Goal: Task Accomplishment & Management: Complete application form

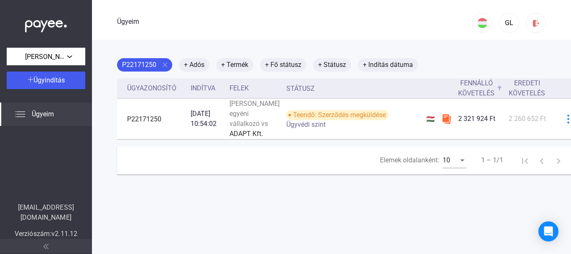
click at [463, 89] on font "Fennálló követelés" at bounding box center [476, 88] width 36 height 18
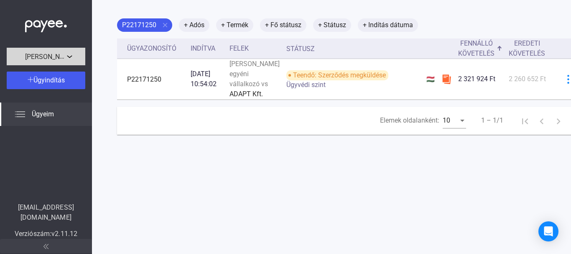
click at [68, 59] on div "[PERSON_NAME] egyéni vállalkozó" at bounding box center [46, 56] width 74 height 10
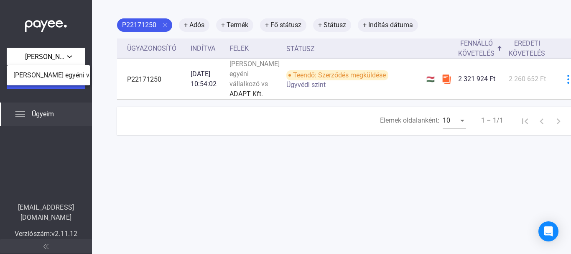
click at [102, 100] on div at bounding box center [285, 127] width 571 height 254
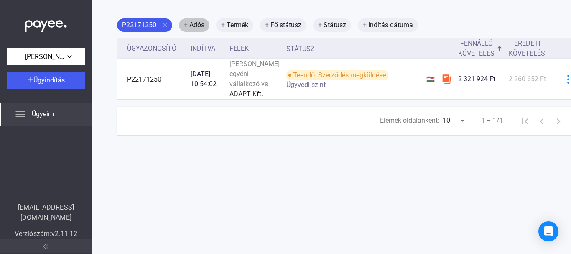
click at [202, 25] on font "+ Adós" at bounding box center [194, 25] width 20 height 8
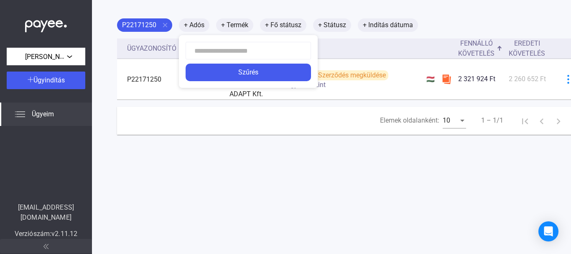
click at [180, 18] on div at bounding box center [285, 127] width 571 height 254
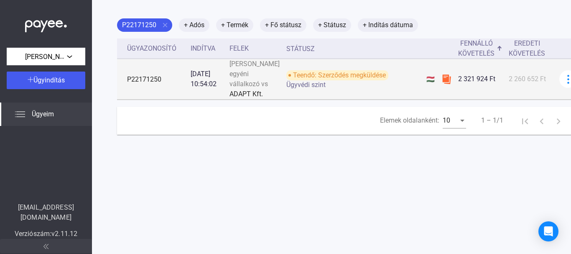
click at [319, 79] on font "Teendő: Szerződés megküldése" at bounding box center [339, 75] width 93 height 8
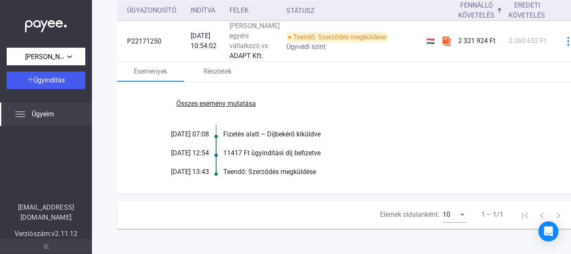
scroll to position [97, 0]
click at [358, 131] on div "Összes esemény mutatása [DATE] 07:08 Fizetés alatt – Díjbekérő kiküldve [DATE] …" at bounding box center [352, 138] width 470 height 112
click at [223, 107] on font "Összes esemény mutatása" at bounding box center [216, 104] width 79 height 8
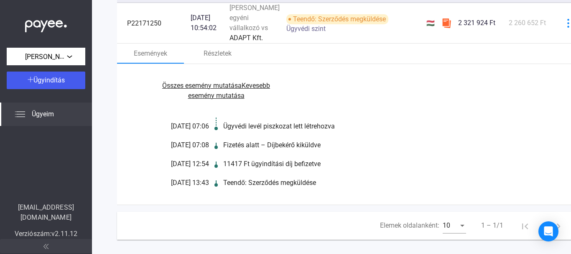
drag, startPoint x: 247, startPoint y: 159, endPoint x: 327, endPoint y: 130, distance: 84.9
click at [327, 130] on div "Összes esemény mutatása Kevesebb esemény mutatása [DATE] 07:06 Ügyvédi levél pi…" at bounding box center [352, 134] width 470 height 141
click at [423, 137] on div "Összes esemény mutatása Kevesebb esemény mutatása [DATE] 07:06 Ügyvédi levél pi…" at bounding box center [352, 134] width 470 height 141
click at [215, 131] on div at bounding box center [216, 128] width 3 height 6
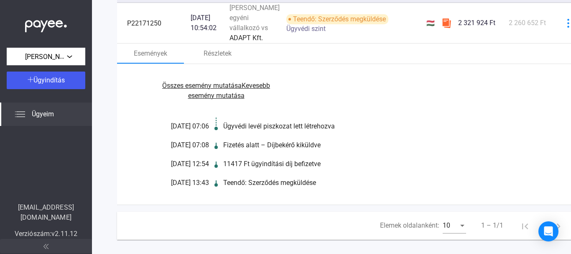
click at [215, 131] on div at bounding box center [216, 128] width 3 height 6
click at [247, 130] on font "Ügyvédi levél piszkozat lett létrehozva" at bounding box center [279, 126] width 112 height 8
click at [217, 57] on font "Részletek" at bounding box center [218, 53] width 28 height 8
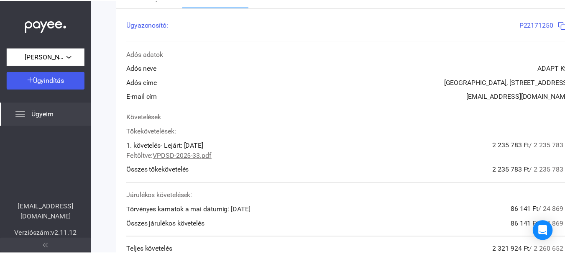
scroll to position [151, 0]
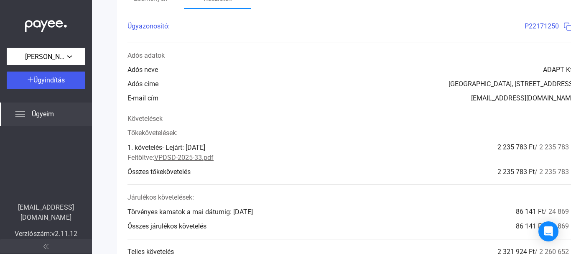
click at [564, 31] on img at bounding box center [568, 26] width 9 height 9
click at [55, 85] on div "Ügyindítás" at bounding box center [46, 80] width 74 height 10
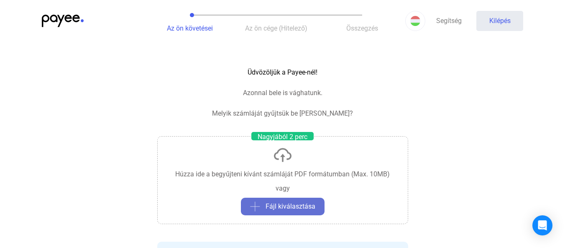
click at [276, 207] on font "Fájl kiválasztása" at bounding box center [291, 206] width 50 height 8
click at [281, 155] on img at bounding box center [283, 155] width 20 height 20
